Goal: Find specific page/section: Find specific page/section

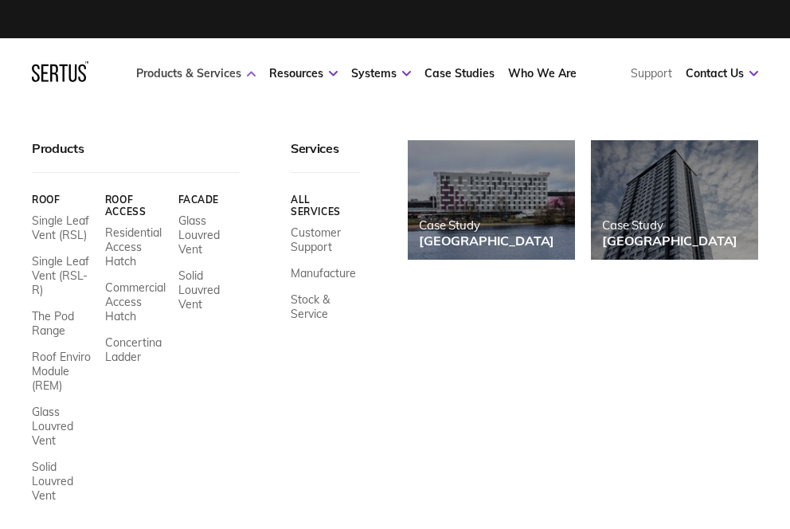
click at [206, 78] on link "Products & Services" at bounding box center [196, 73] width 120 height 14
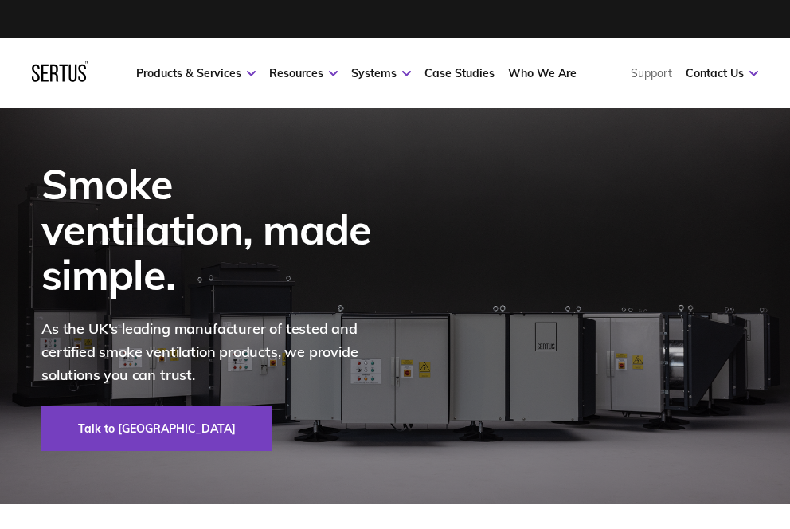
scroll to position [2, 0]
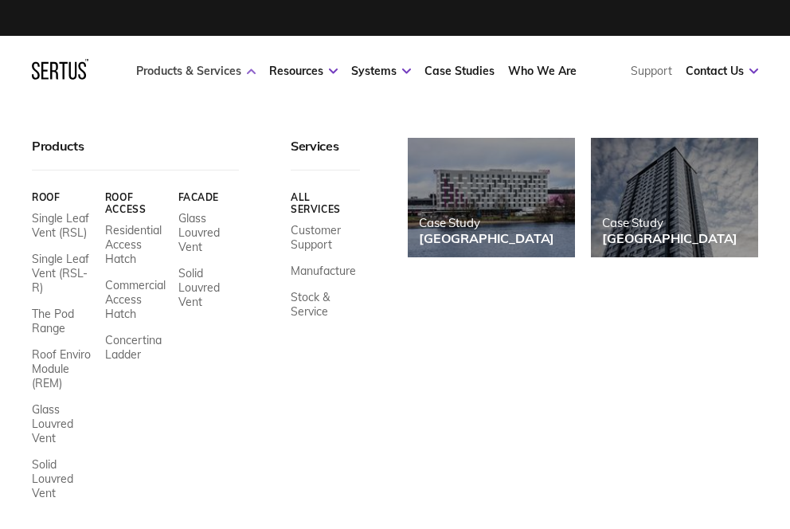
click at [164, 70] on link "Products & Services" at bounding box center [196, 71] width 120 height 14
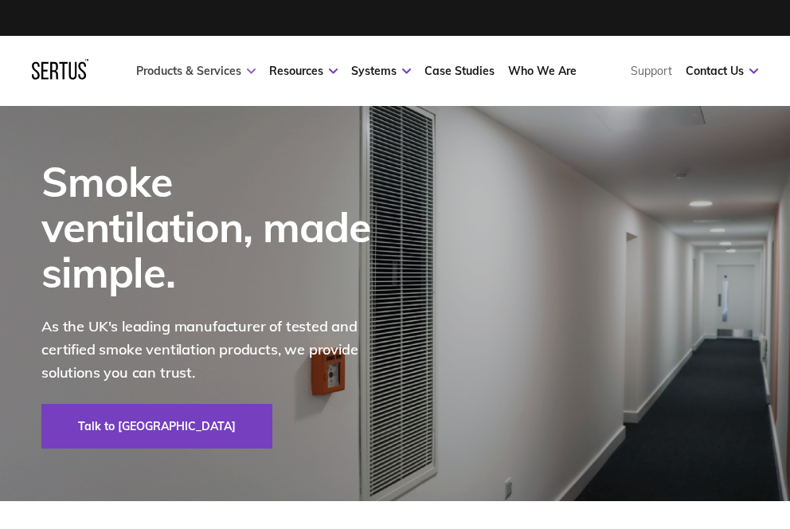
click at [161, 68] on link "Products & Services" at bounding box center [196, 71] width 120 height 14
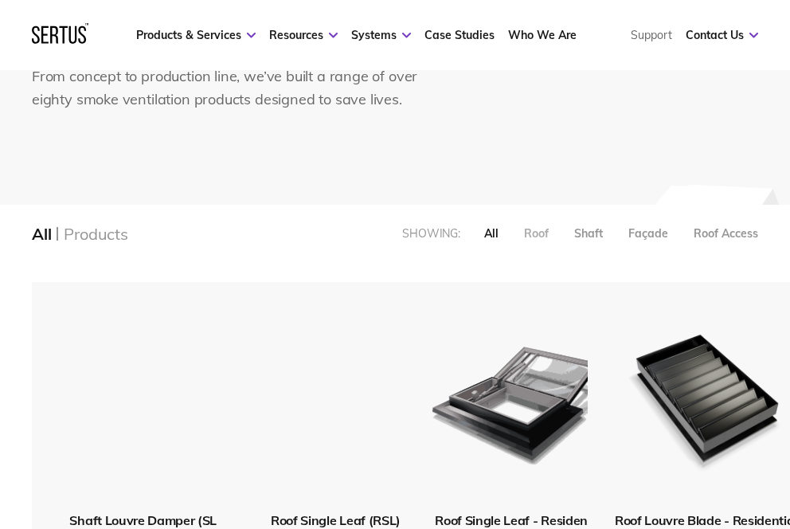
scroll to position [216, 0]
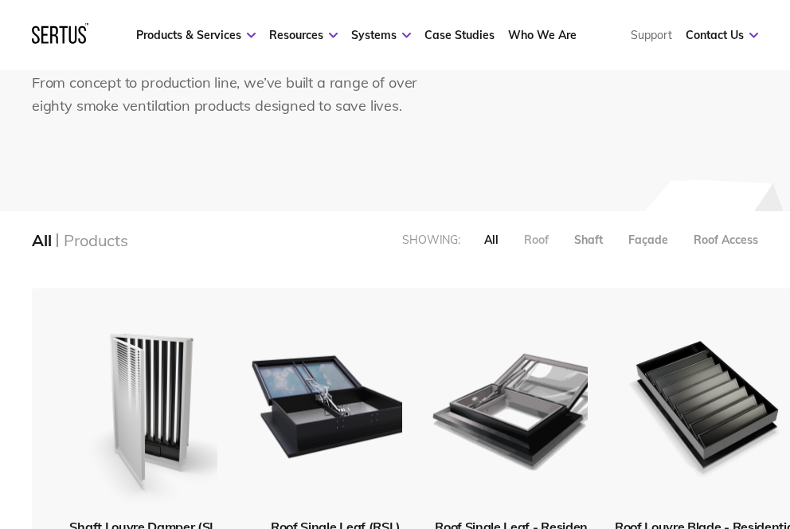
click at [537, 237] on div "Roof" at bounding box center [536, 240] width 25 height 14
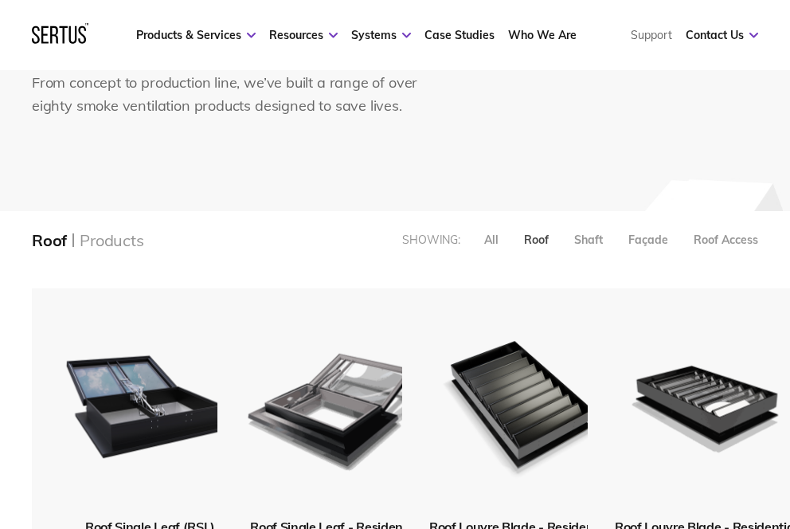
scroll to position [8, 8]
